Goal: Task Accomplishment & Management: Use online tool/utility

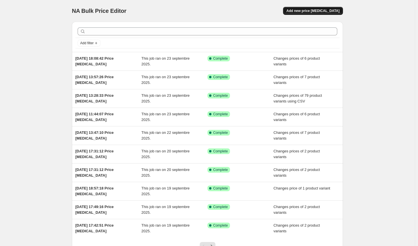
click at [317, 9] on span "Add new price [MEDICAL_DATA]" at bounding box center [313, 11] width 53 height 5
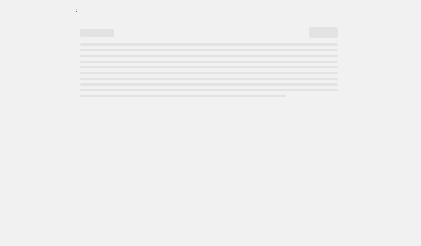
select select "percentage"
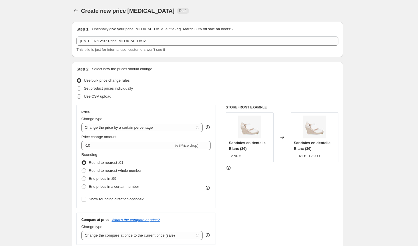
click at [81, 96] on span at bounding box center [79, 96] width 5 height 5
click at [77, 95] on input "Use CSV upload" at bounding box center [77, 94] width 0 height 0
radio input "true"
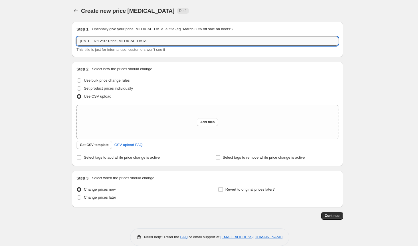
click at [162, 42] on input "24 sept. 2025, 07:12:37 Price change job" at bounding box center [208, 41] width 262 height 9
type input "24 sept. 2025, 07:12:37 Price change job PRIX FRENCH DAY NEW230925"
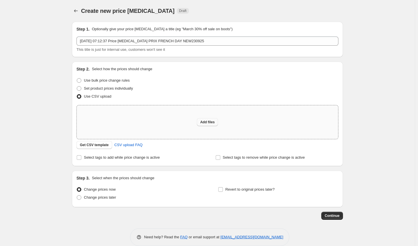
click at [211, 120] on span "Add files" at bounding box center [207, 122] width 15 height 5
type input "C:\fakepath\prix french day new230925.csv"
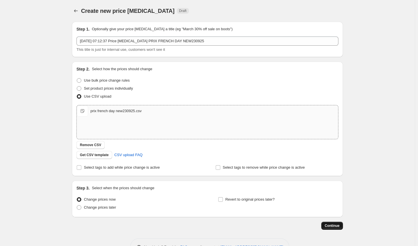
click at [332, 227] on span "Continue" at bounding box center [332, 226] width 15 height 5
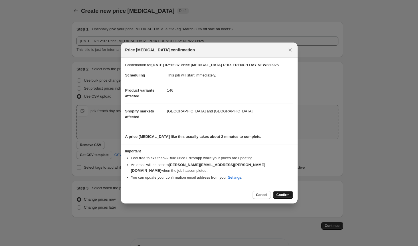
click at [285, 193] on span "Confirm" at bounding box center [283, 195] width 13 height 5
